Goal: Information Seeking & Learning: Learn about a topic

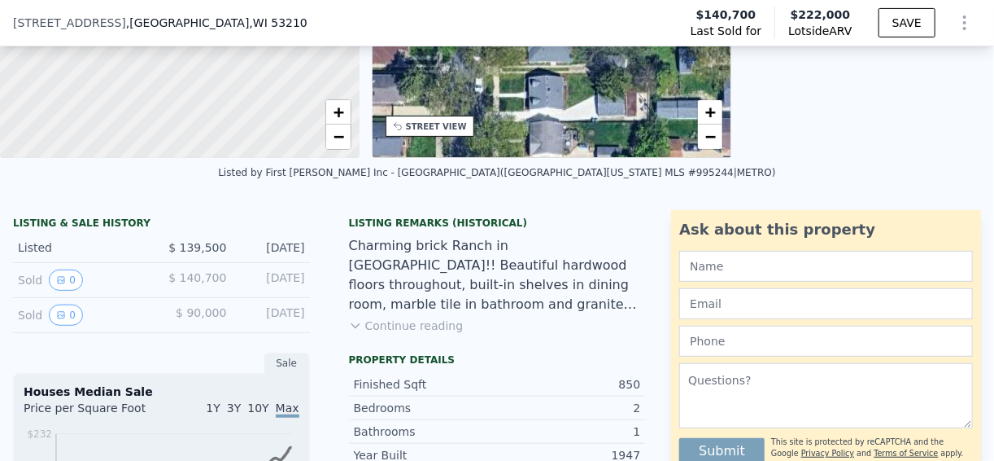
scroll to position [254, 0]
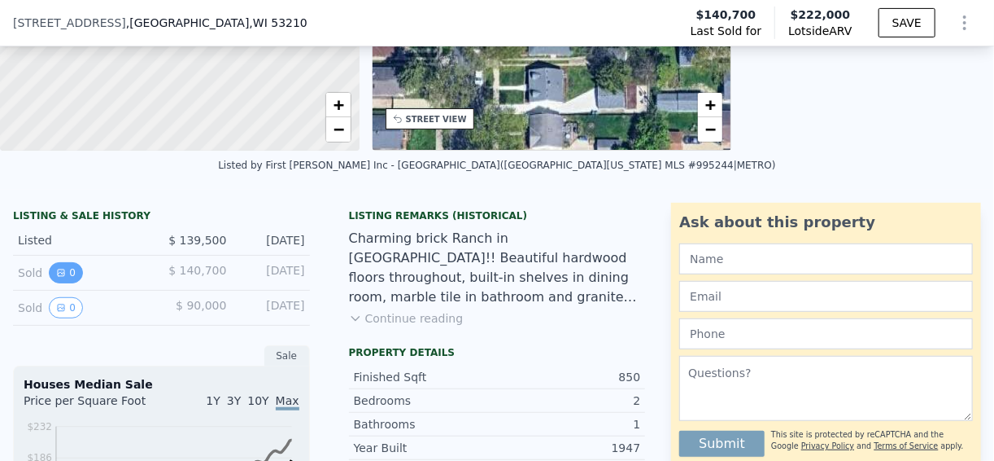
click at [65, 281] on button "0" at bounding box center [66, 272] width 34 height 21
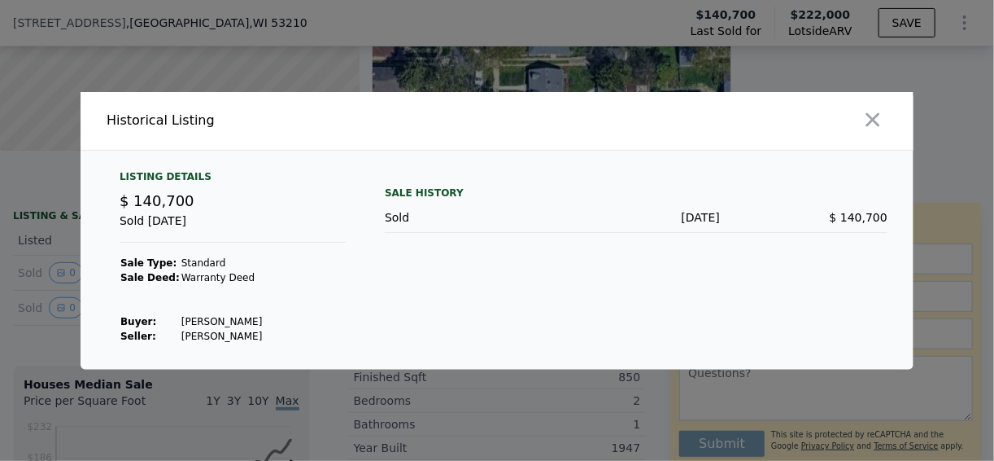
drag, startPoint x: 229, startPoint y: 320, endPoint x: 165, endPoint y: 315, distance: 63.6
click at [165, 315] on tr "Buyer : [PERSON_NAME]" at bounding box center [191, 321] width 143 height 15
copy tr "[PERSON_NAME]"
click at [875, 120] on icon "button" at bounding box center [873, 119] width 23 height 23
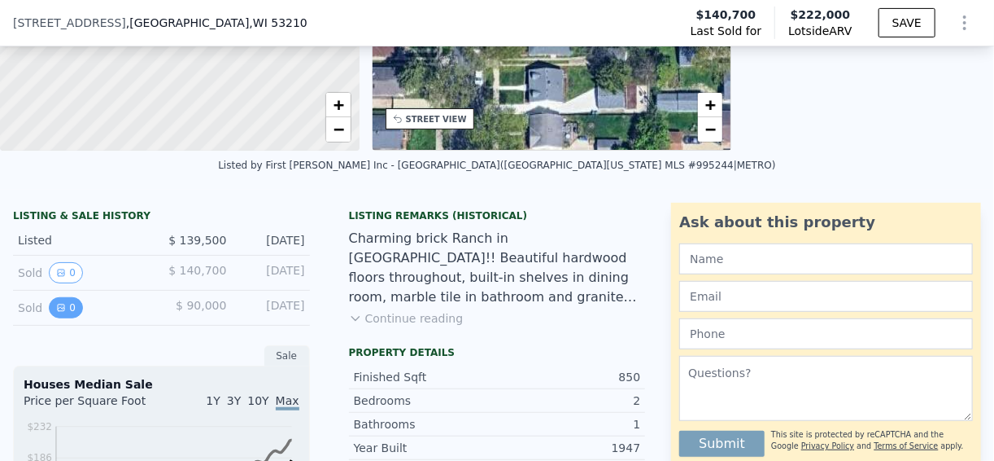
click at [65, 318] on button "0" at bounding box center [66, 307] width 34 height 21
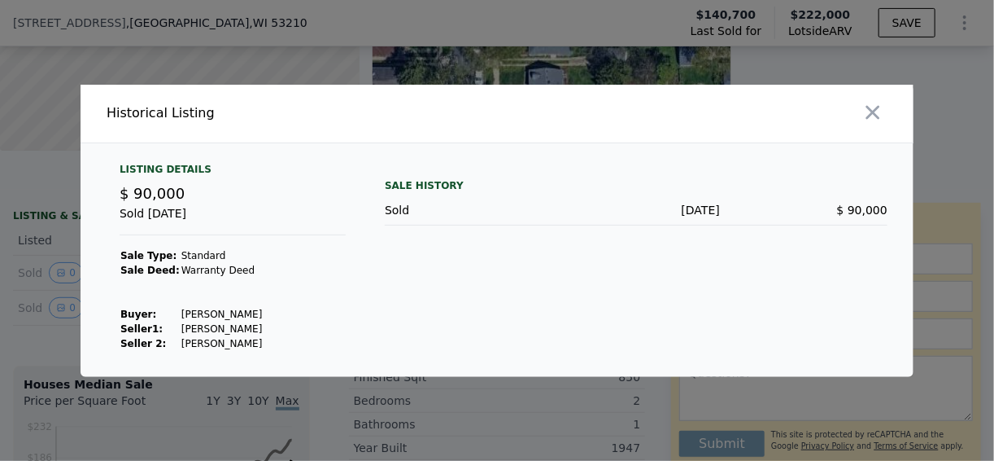
click at [892, 103] on div at bounding box center [709, 114] width 410 height 58
click at [875, 111] on icon "button" at bounding box center [874, 112] width 14 height 14
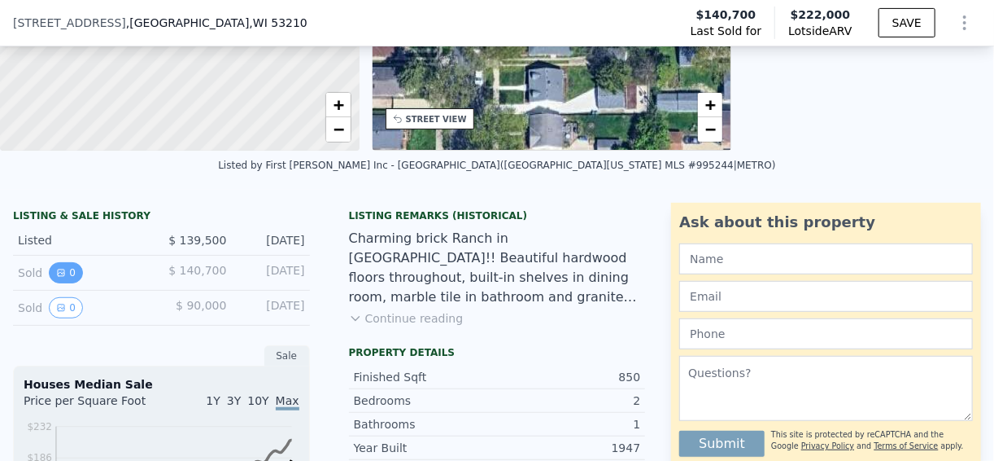
click at [65, 283] on button "0" at bounding box center [66, 272] width 34 height 21
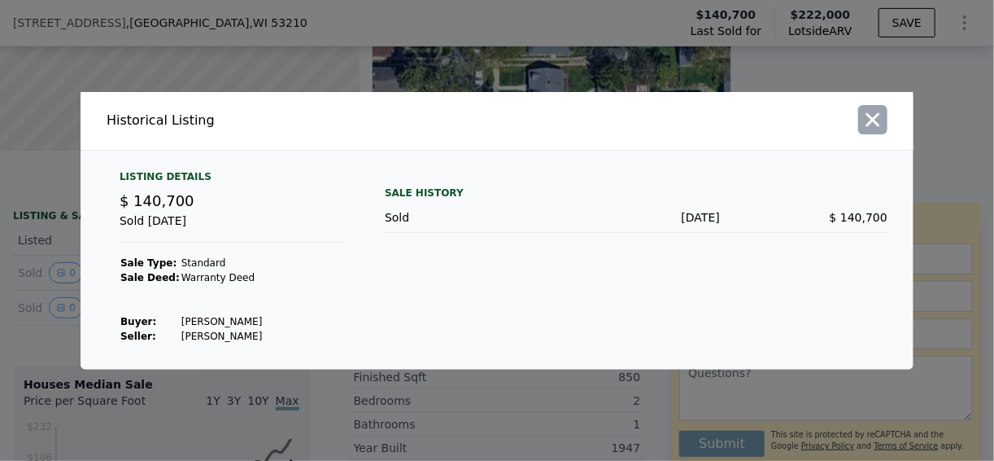
click at [880, 112] on icon "button" at bounding box center [873, 119] width 23 height 23
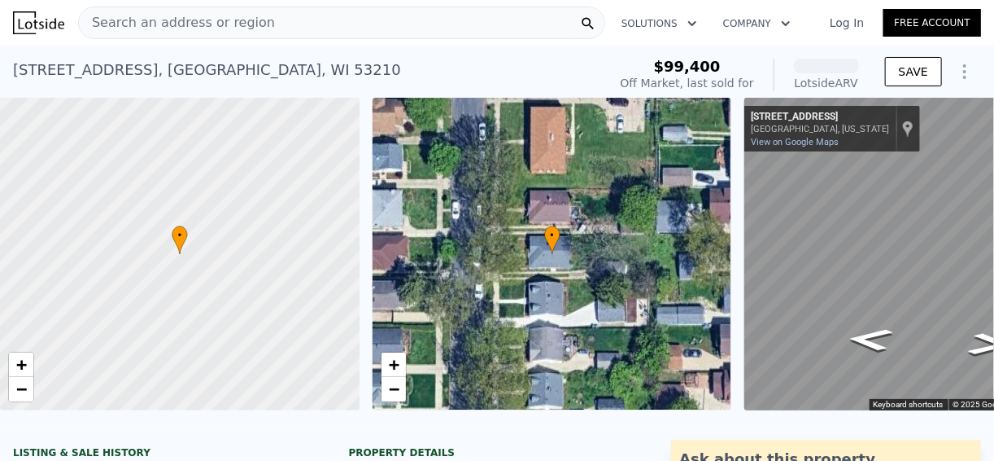
scroll to position [254, 0]
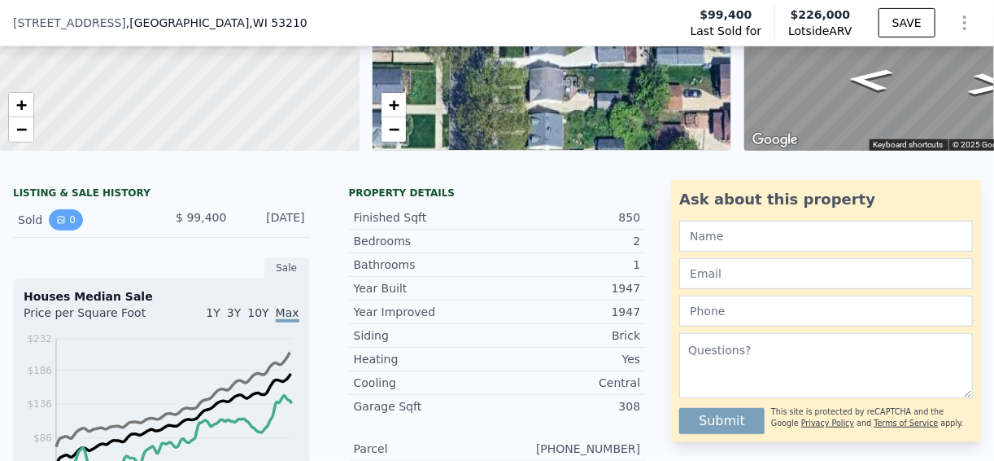
click at [62, 225] on icon "View historical data" at bounding box center [61, 220] width 10 height 10
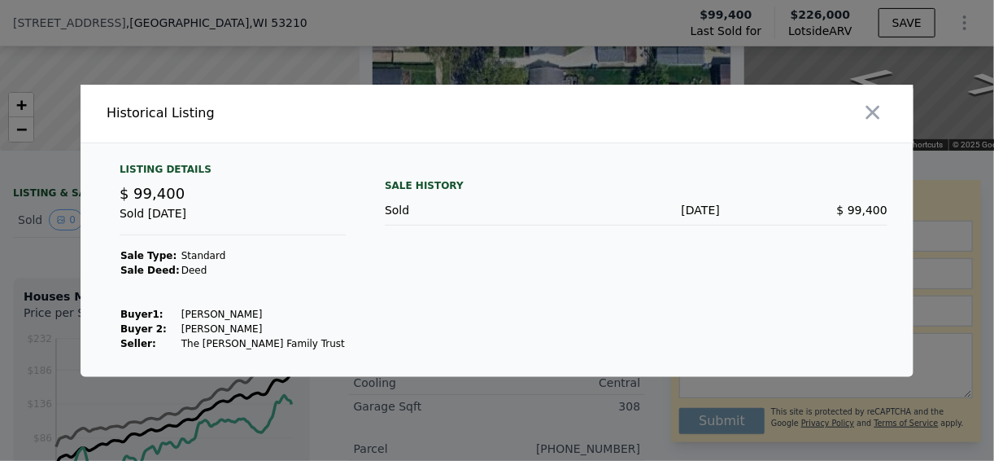
click at [888, 114] on div at bounding box center [709, 114] width 410 height 58
click at [878, 120] on icon "button" at bounding box center [873, 112] width 23 height 23
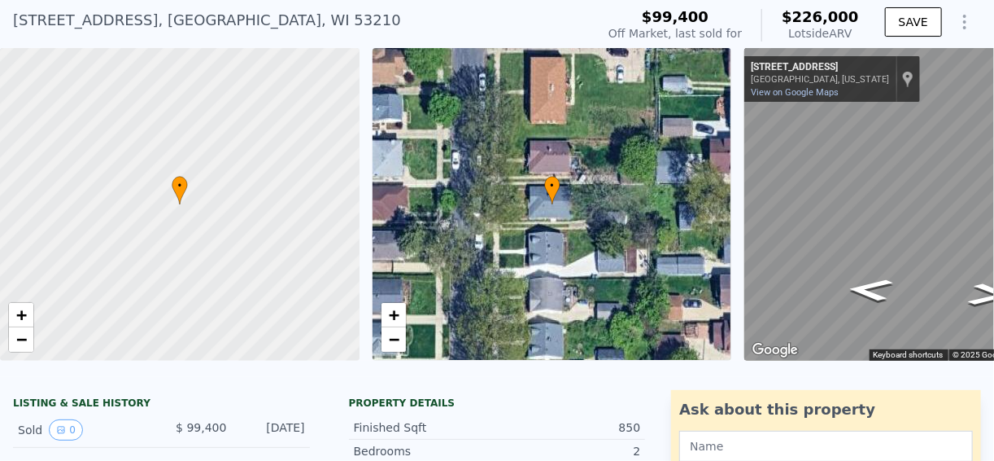
scroll to position [130, 0]
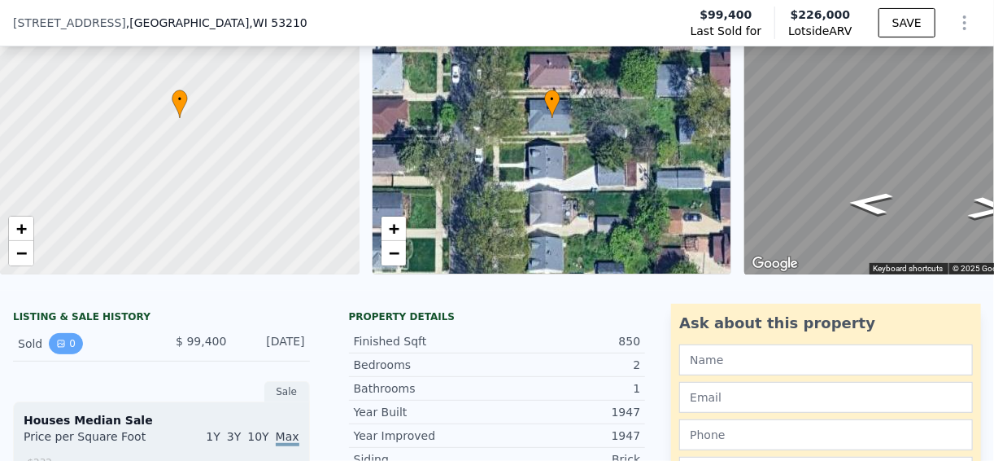
click at [55, 354] on button "0" at bounding box center [66, 343] width 34 height 21
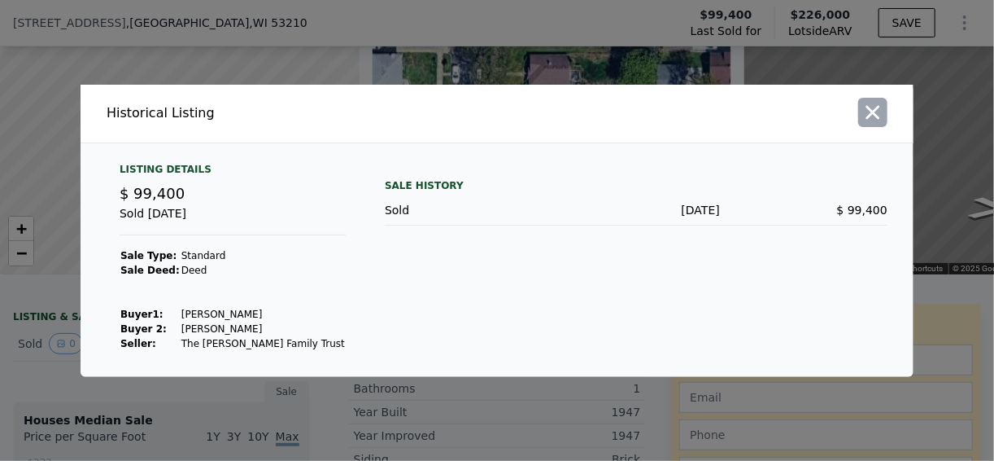
click at [880, 119] on icon "button" at bounding box center [873, 112] width 23 height 23
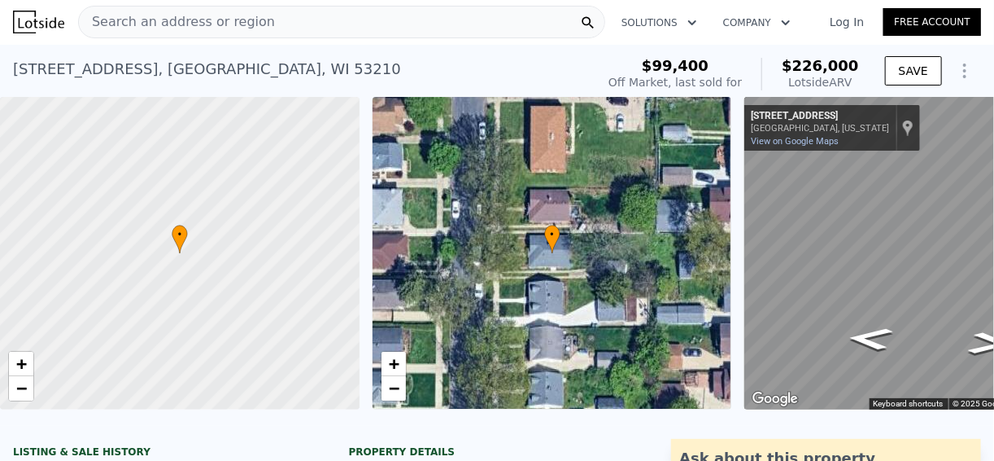
scroll to position [0, 0]
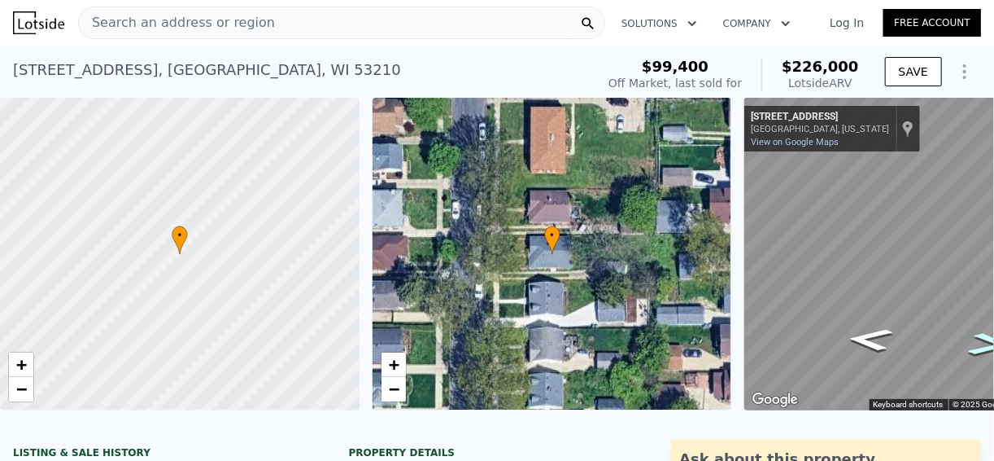
click at [975, 348] on icon "Go South, N 74th St" at bounding box center [991, 343] width 85 height 33
